Goal: Task Accomplishment & Management: Manage account settings

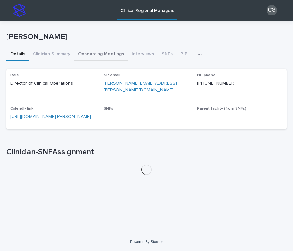
click at [108, 53] on button "Onboarding Meetings" at bounding box center [101, 55] width 54 height 14
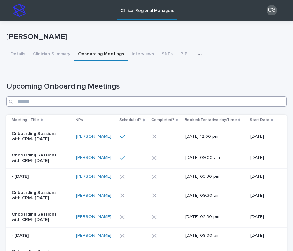
click at [111, 103] on input "Search" at bounding box center [146, 101] width 280 height 10
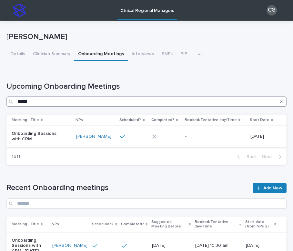
type input "*****"
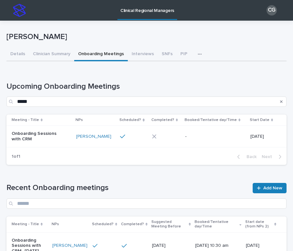
click at [61, 143] on div "Onboarding Sessions with CRM" at bounding box center [41, 136] width 59 height 16
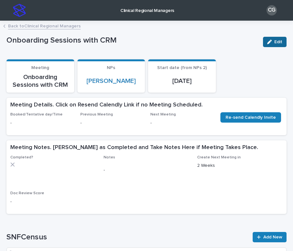
click at [269, 42] on icon "button" at bounding box center [269, 42] width 5 height 5
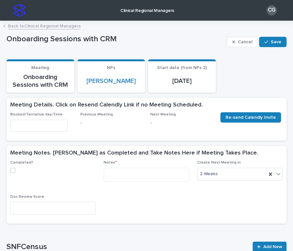
click at [37, 125] on input "text" at bounding box center [38, 126] width 57 height 12
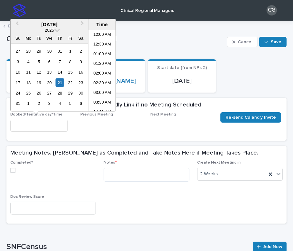
scroll to position [264, 0]
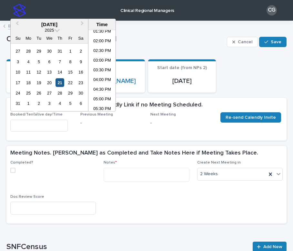
click at [60, 81] on div "21" at bounding box center [59, 82] width 9 height 9
click at [96, 60] on li "03:00 PM" at bounding box center [101, 61] width 27 height 10
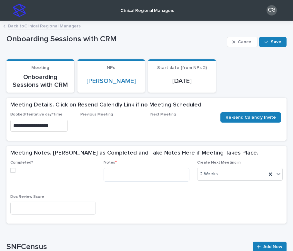
type input "**********"
click at [10, 169] on span at bounding box center [12, 170] width 5 height 5
click at [116, 169] on textarea at bounding box center [146, 175] width 85 height 14
paste textarea "**********"
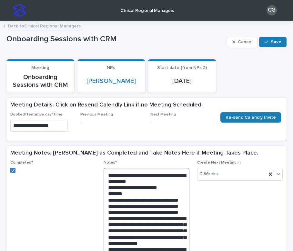
scroll to position [272, 0]
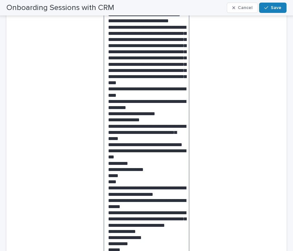
drag, startPoint x: 130, startPoint y: 125, endPoint x: 104, endPoint y: 120, distance: 26.9
click at [104, 120] on textarea at bounding box center [146, 76] width 85 height 360
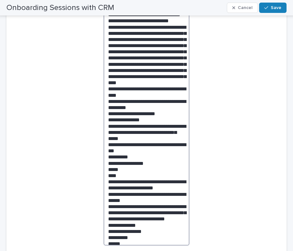
drag, startPoint x: 140, startPoint y: 91, endPoint x: 103, endPoint y: 87, distance: 38.0
click at [103, 87] on div "Completed? Notes * Create Next Meeting [DATE] Doc Review Score" at bounding box center [146, 85] width 272 height 395
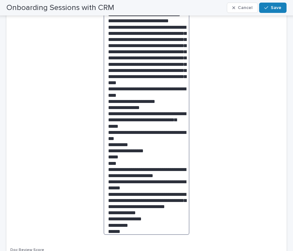
drag, startPoint x: 162, startPoint y: 85, endPoint x: 85, endPoint y: 85, distance: 76.7
click at [85, 85] on div "Completed? Notes * Create Next Meeting [DATE] Doc Review Score" at bounding box center [146, 80] width 272 height 384
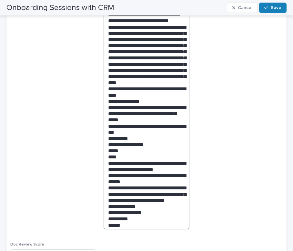
click at [135, 109] on textarea at bounding box center [146, 62] width 85 height 333
drag, startPoint x: 124, startPoint y: 129, endPoint x: 105, endPoint y: 104, distance: 31.5
click at [105, 104] on textarea at bounding box center [146, 62] width 85 height 333
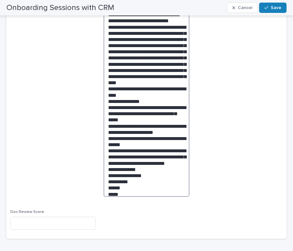
drag, startPoint x: 173, startPoint y: 118, endPoint x: 97, endPoint y: 114, distance: 76.6
click at [97, 114] on div "Completed? Notes * Create Next Meeting [DATE] Doc Review Score" at bounding box center [146, 61] width 272 height 346
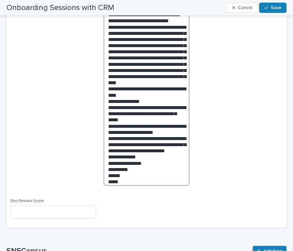
click at [173, 116] on textarea at bounding box center [146, 41] width 85 height 290
click at [148, 135] on textarea at bounding box center [146, 41] width 85 height 290
drag, startPoint x: 128, startPoint y: 165, endPoint x: 104, endPoint y: 136, distance: 38.5
click at [104, 136] on textarea at bounding box center [146, 41] width 85 height 290
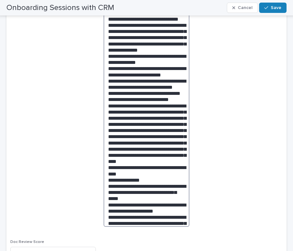
scroll to position [191, 0]
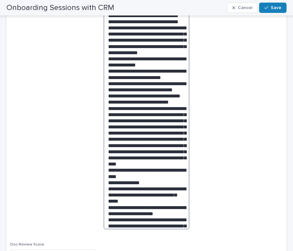
drag, startPoint x: 168, startPoint y: 85, endPoint x: 99, endPoint y: 75, distance: 69.4
click at [99, 75] on div "Completed? Notes * Create Next Meeting [DATE] Doc Review Score" at bounding box center [146, 119] width 272 height 298
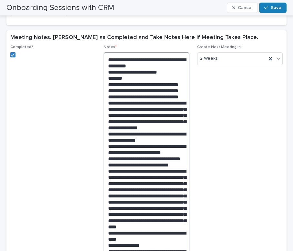
scroll to position [115, 0]
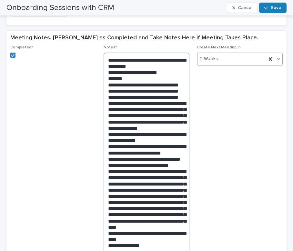
type textarea "**********"
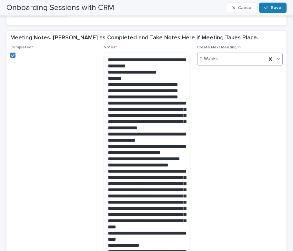
click at [228, 59] on div "2 Weeks" at bounding box center [231, 59] width 69 height 11
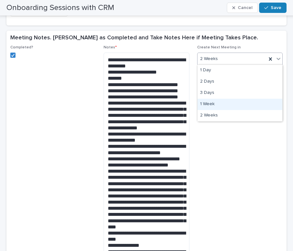
click at [224, 103] on div "1 Week" at bounding box center [239, 104] width 85 height 11
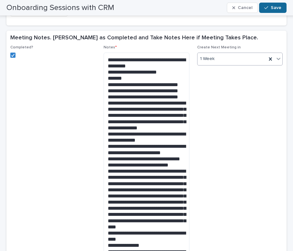
click at [271, 10] on button "Save" at bounding box center [272, 8] width 27 height 10
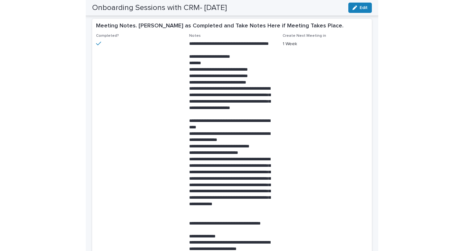
scroll to position [0, 0]
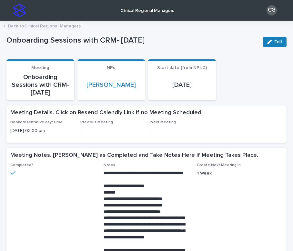
click at [40, 26] on link "Back to Clinical Regional Managers" at bounding box center [44, 25] width 73 height 7
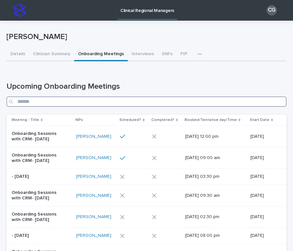
click at [137, 104] on input "Search" at bounding box center [146, 101] width 280 height 10
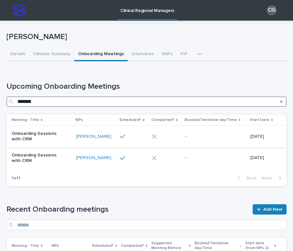
type input "*******"
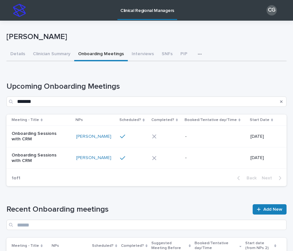
click at [59, 140] on p "Onboarding Sessions with CRM" at bounding box center [39, 136] width 54 height 11
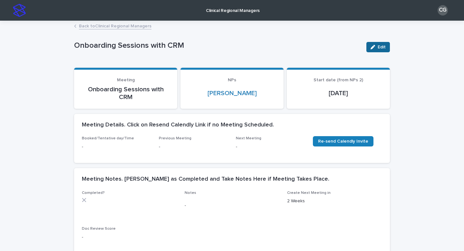
click at [292, 44] on button "Edit" at bounding box center [379, 47] width 24 height 10
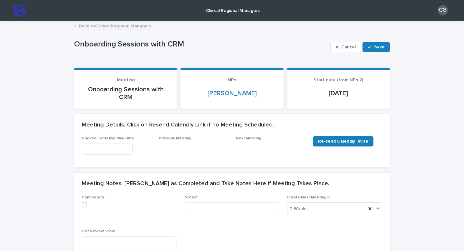
click at [100, 144] on input "text" at bounding box center [107, 148] width 51 height 11
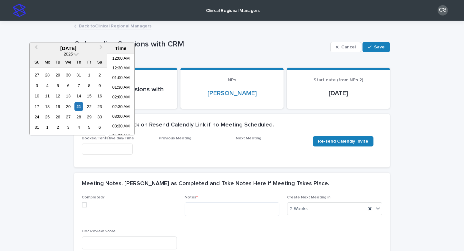
scroll to position [274, 0]
click at [78, 106] on div "21" at bounding box center [78, 106] width 9 height 9
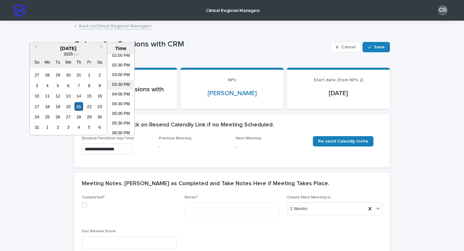
click at [114, 84] on li "03:30 PM" at bounding box center [120, 85] width 27 height 10
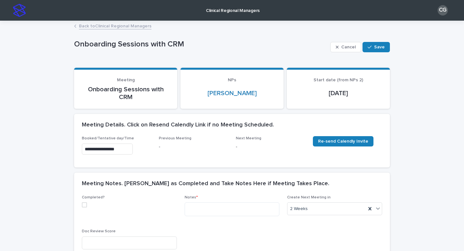
type input "**********"
click at [84, 210] on div "Completed?" at bounding box center [129, 203] width 95 height 17
click at [84, 204] on span at bounding box center [84, 204] width 5 height 5
click at [198, 209] on textarea at bounding box center [232, 209] width 95 height 14
paste textarea "**********"
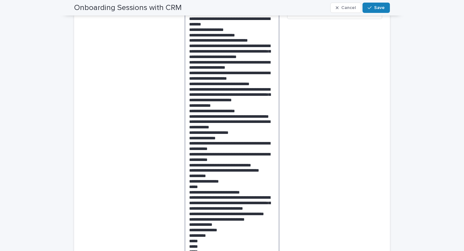
scroll to position [147, 0]
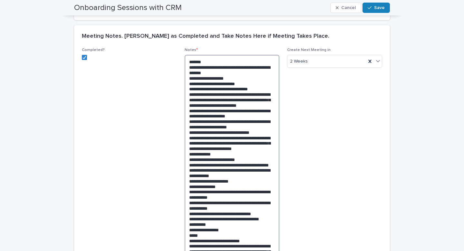
drag, startPoint x: 249, startPoint y: 138, endPoint x: 185, endPoint y: 125, distance: 64.9
click at [185, 125] on textarea at bounding box center [232, 205] width 95 height 301
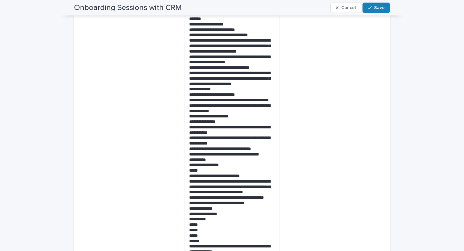
scroll to position [202, 0]
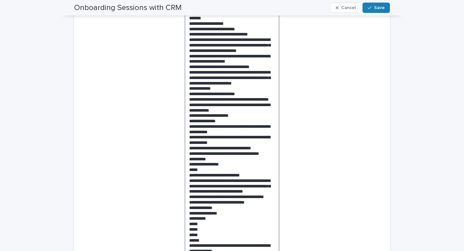
drag, startPoint x: 209, startPoint y: 115, endPoint x: 186, endPoint y: 108, distance: 23.7
click at [186, 108] on textarea at bounding box center [232, 142] width 95 height 285
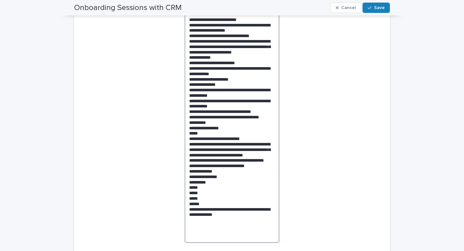
scroll to position [238, 0]
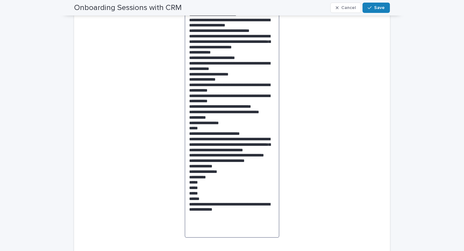
drag, startPoint x: 208, startPoint y: 145, endPoint x: 183, endPoint y: 117, distance: 37.7
click at [183, 117] on div "Completed? Notes * Create Next Meeting [DATE] Doc Review Score" at bounding box center [232, 116] width 301 height 319
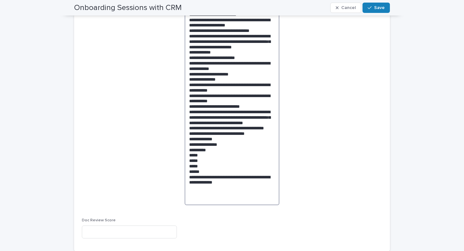
drag, startPoint x: 227, startPoint y: 140, endPoint x: 163, endPoint y: 140, distance: 63.8
click at [163, 140] on div "Completed? Notes * Create Next Meeting [DATE] Doc Review Score" at bounding box center [232, 100] width 301 height 287
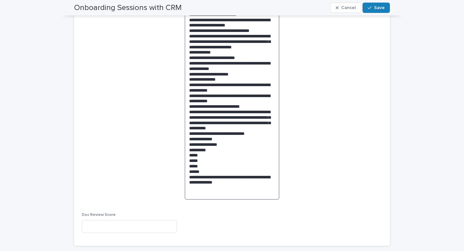
drag, startPoint x: 251, startPoint y: 139, endPoint x: 176, endPoint y: 139, distance: 74.8
click at [176, 139] on div "Completed? Notes * Create Next Meeting [DATE] Doc Review Score" at bounding box center [232, 97] width 301 height 281
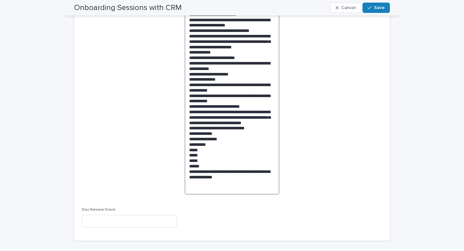
click at [254, 139] on textarea at bounding box center [232, 79] width 95 height 231
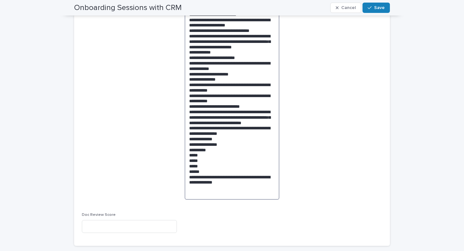
drag, startPoint x: 203, startPoint y: 183, endPoint x: 185, endPoint y: 152, distance: 36.4
click at [185, 152] on textarea at bounding box center [232, 82] width 95 height 236
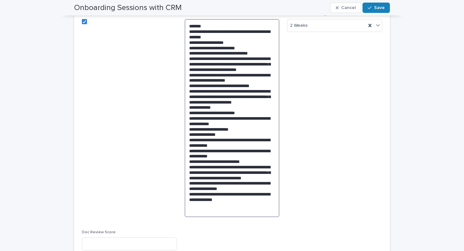
scroll to position [175, 0]
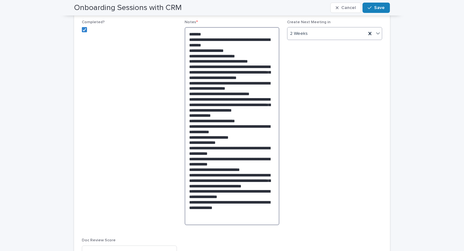
type textarea "**********"
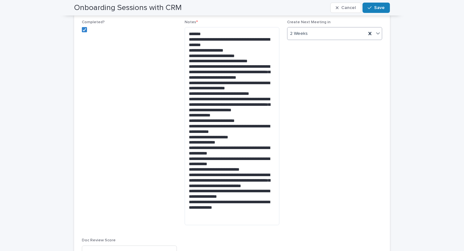
click at [292, 38] on div "2 Weeks" at bounding box center [327, 33] width 79 height 11
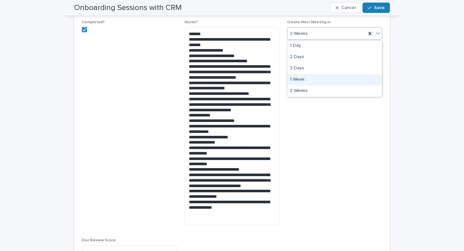
click at [292, 77] on div "1 Week" at bounding box center [335, 79] width 94 height 11
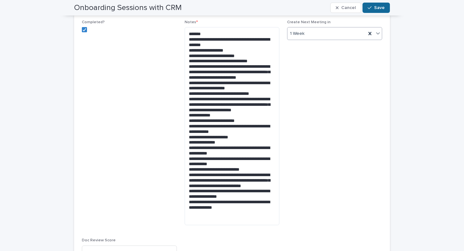
click at [292, 8] on span "Save" at bounding box center [379, 7] width 11 height 5
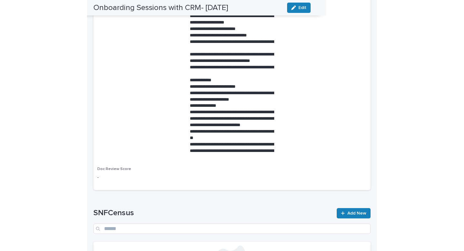
scroll to position [170, 0]
